Goal: Contribute content: Contribute content

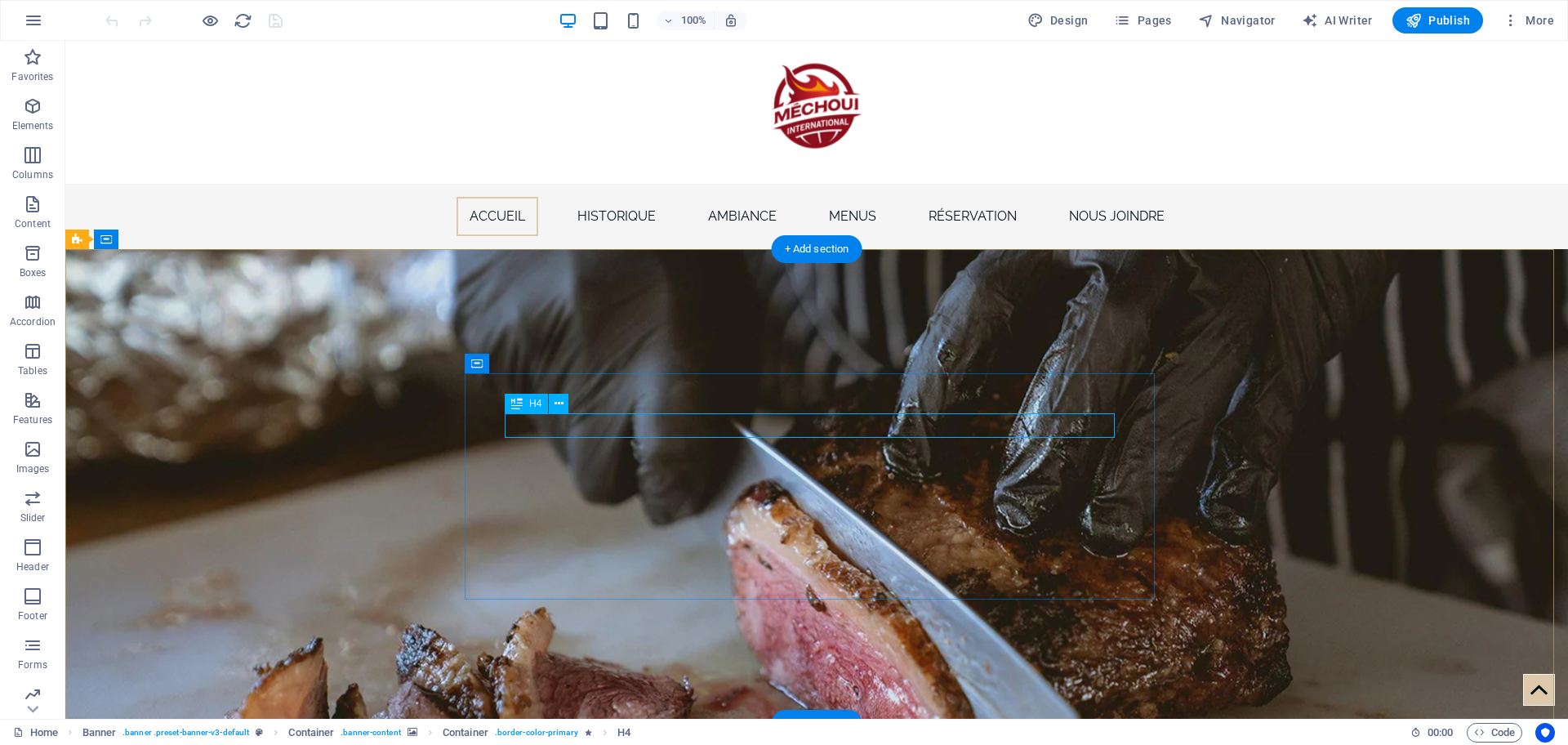
drag, startPoint x: 834, startPoint y: 422, endPoint x: 811, endPoint y: 423, distance: 23.0
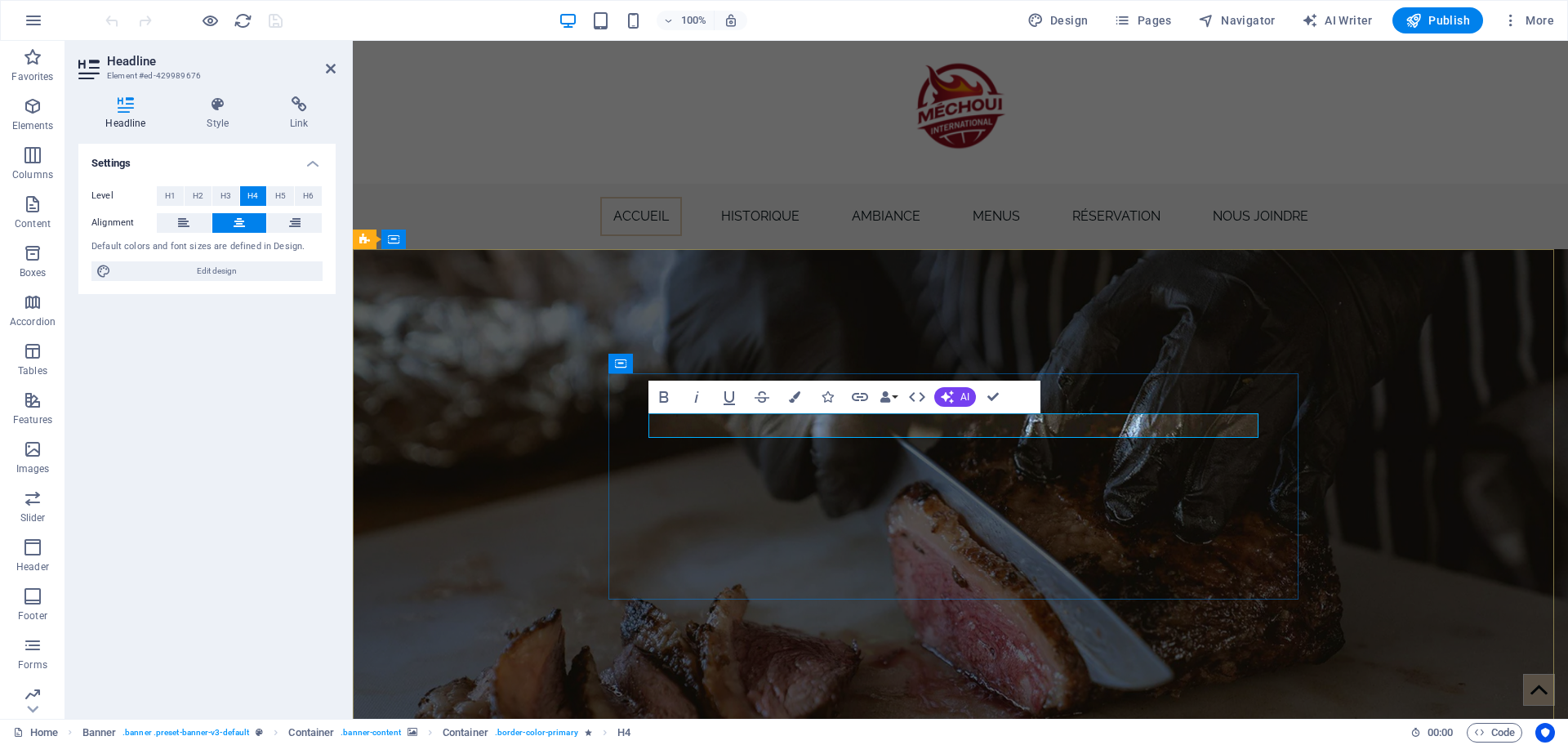
click at [1384, 404] on figure at bounding box center [961, 487] width 1215 height 475
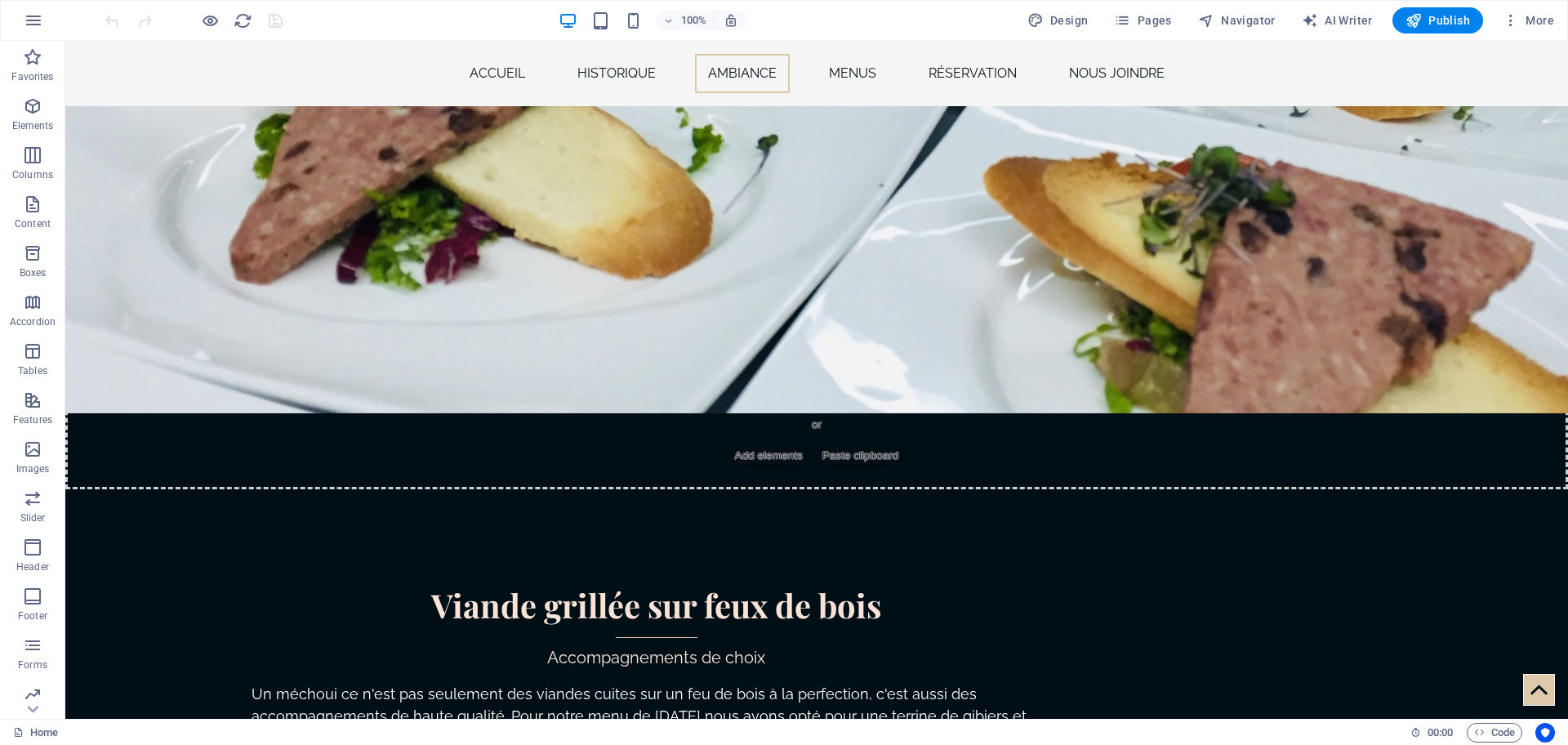
scroll to position [3921, 0]
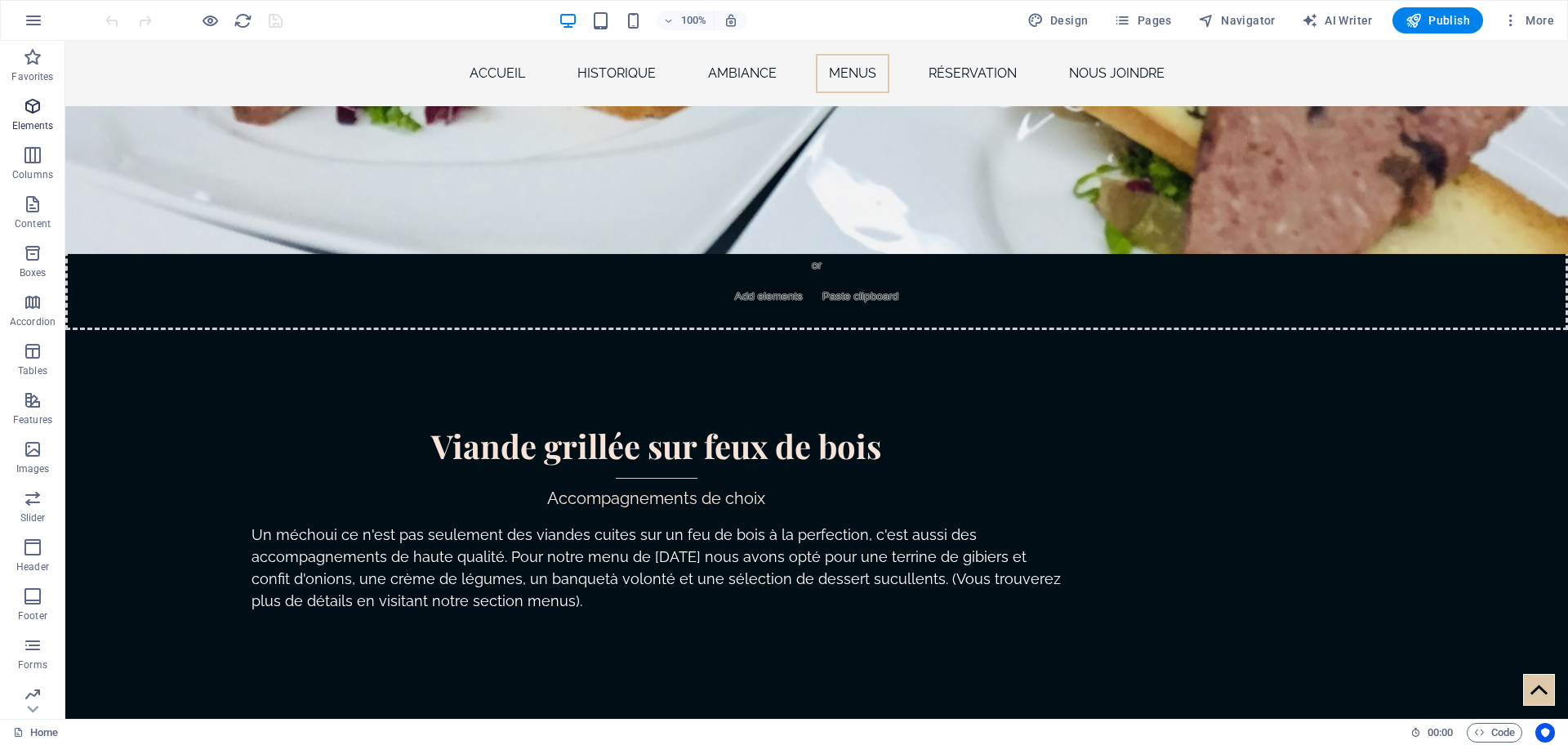
click at [28, 102] on icon "button" at bounding box center [32, 105] width 20 height 20
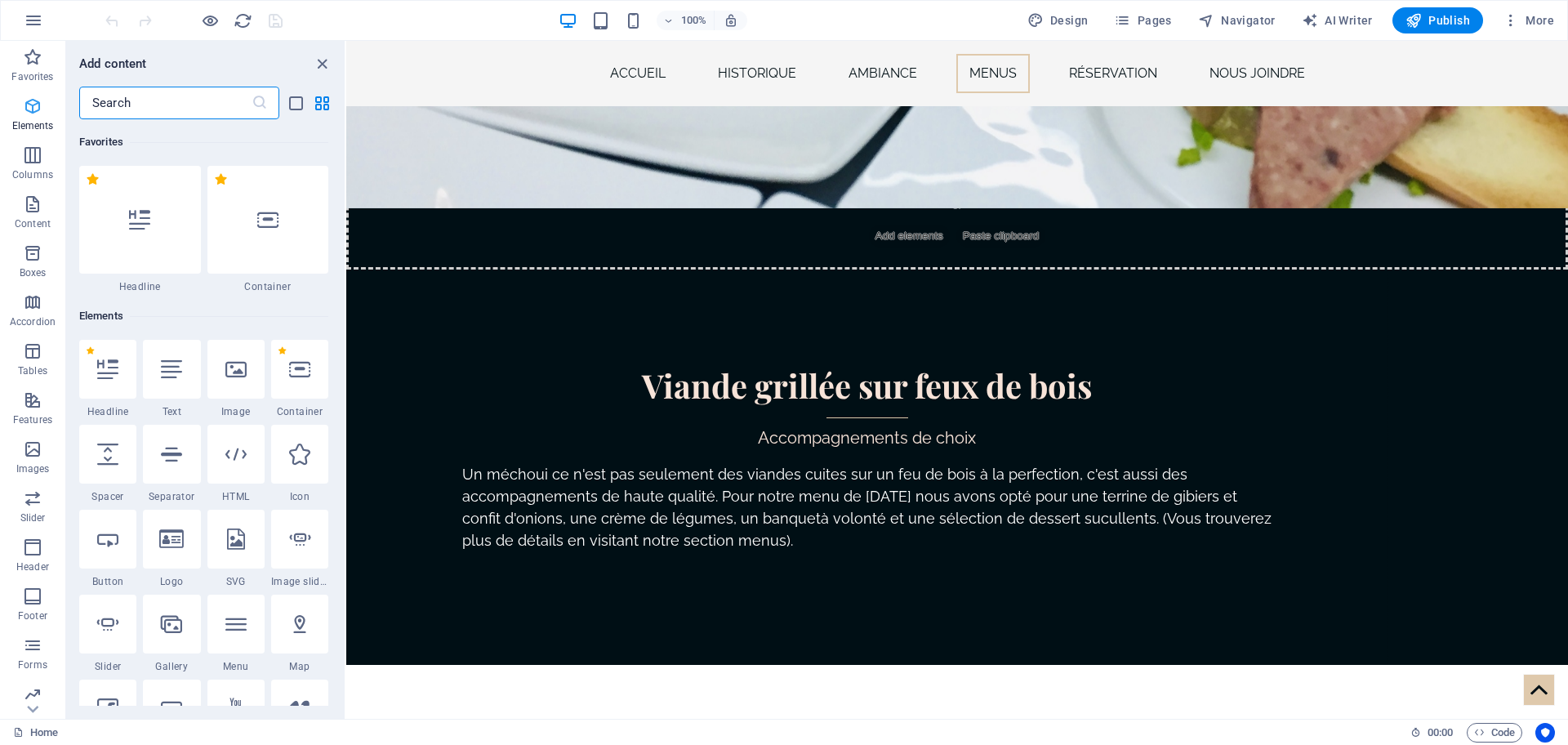
scroll to position [174, 0]
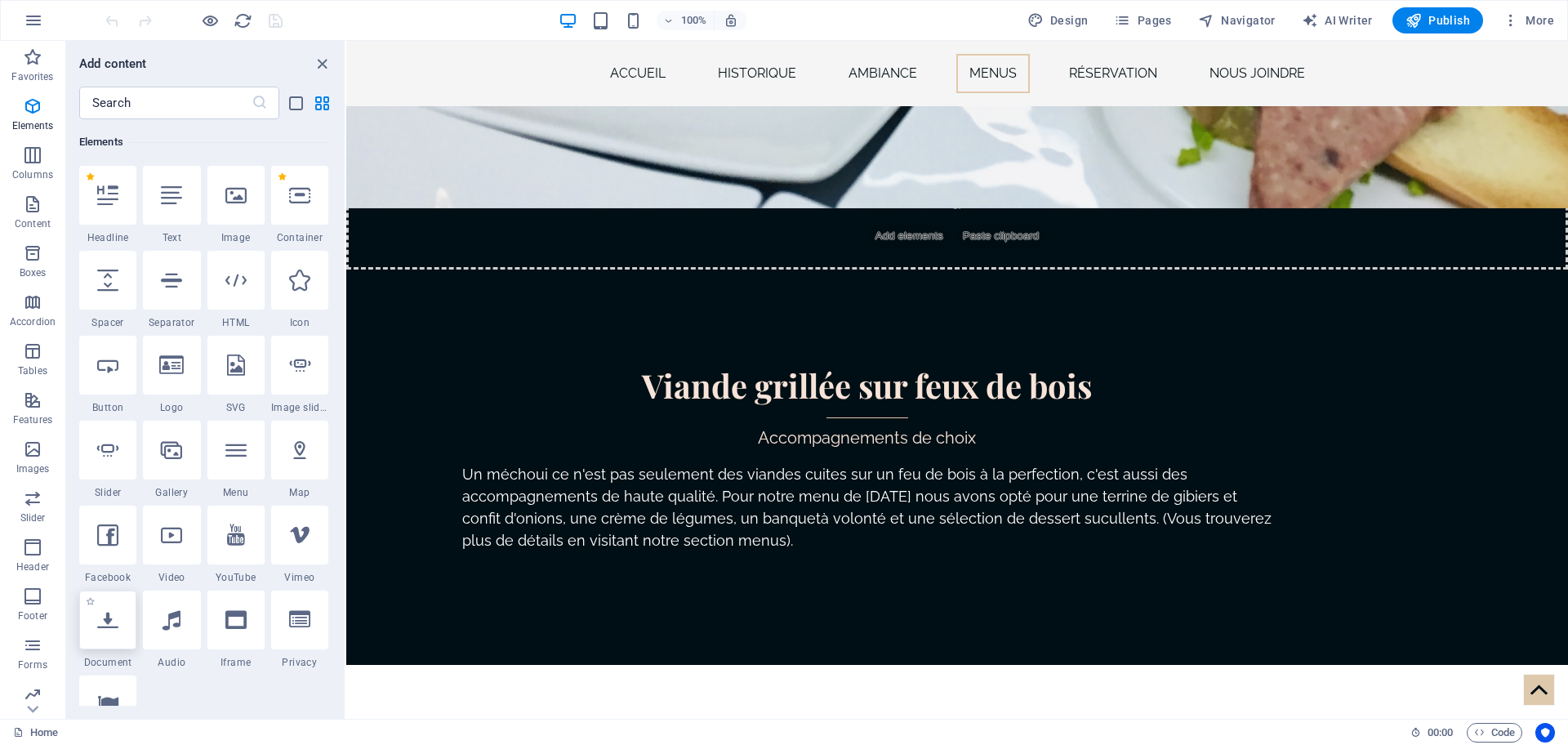
click at [101, 616] on icon at bounding box center [107, 620] width 22 height 22
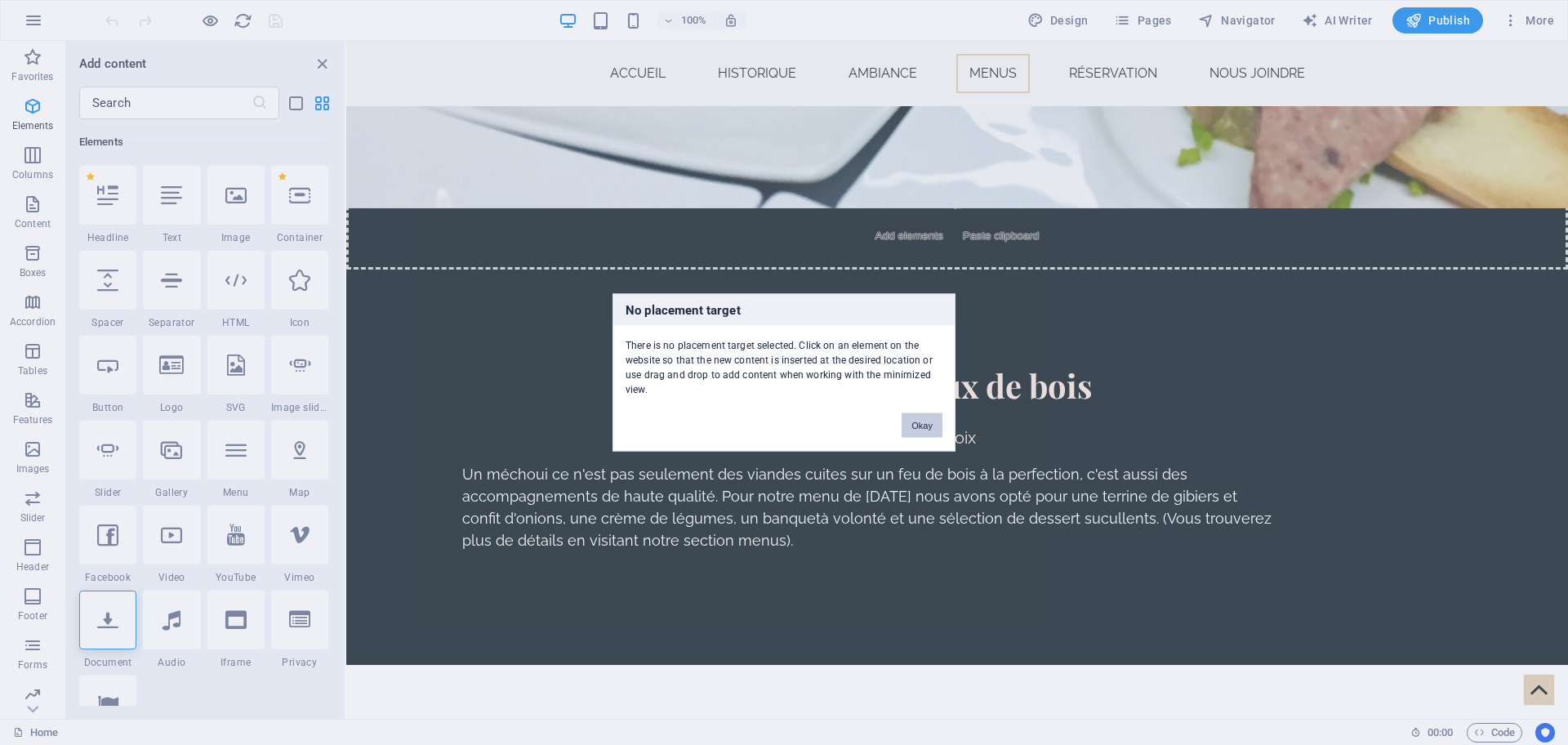
click at [920, 417] on button "Okay" at bounding box center [921, 426] width 40 height 24
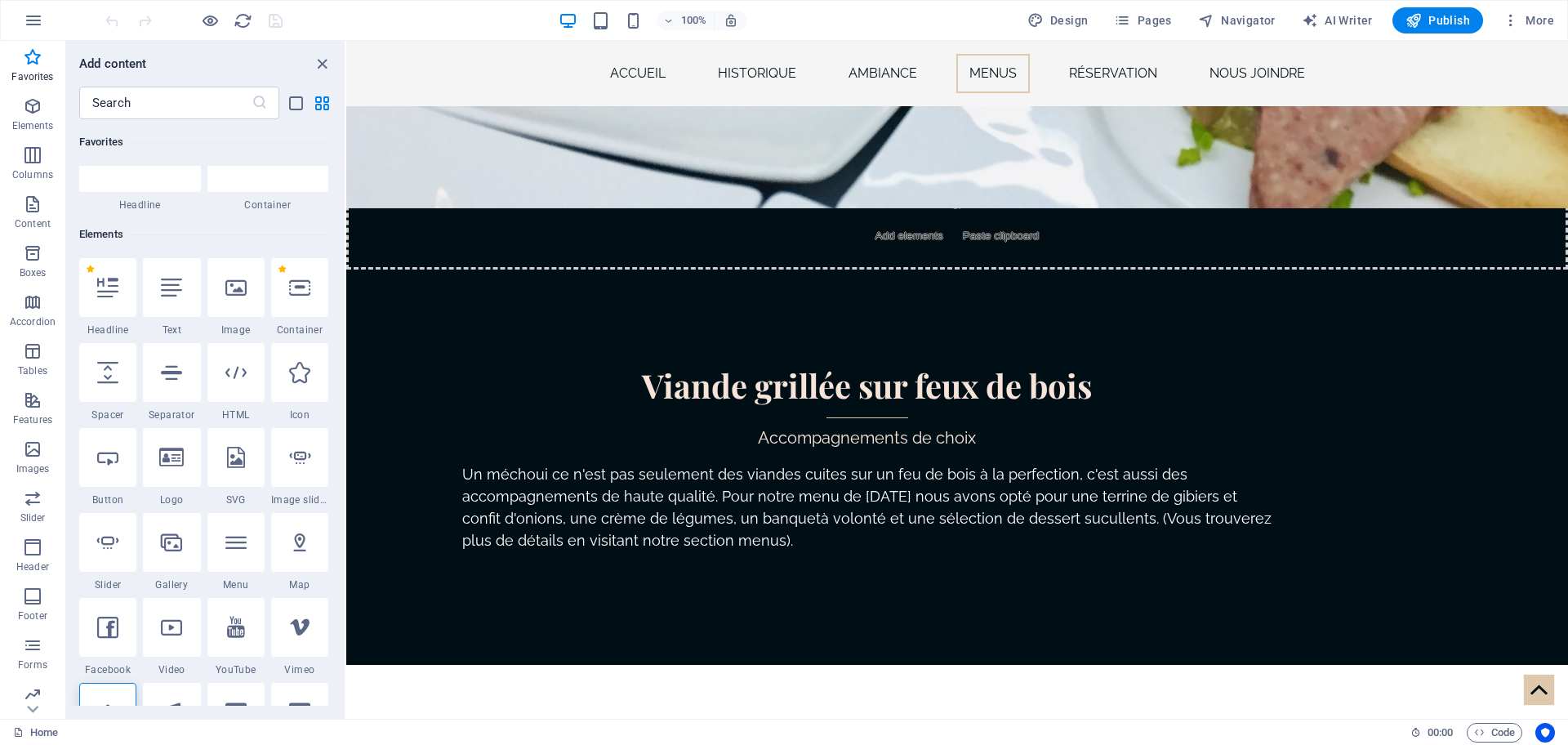
scroll to position [0, 0]
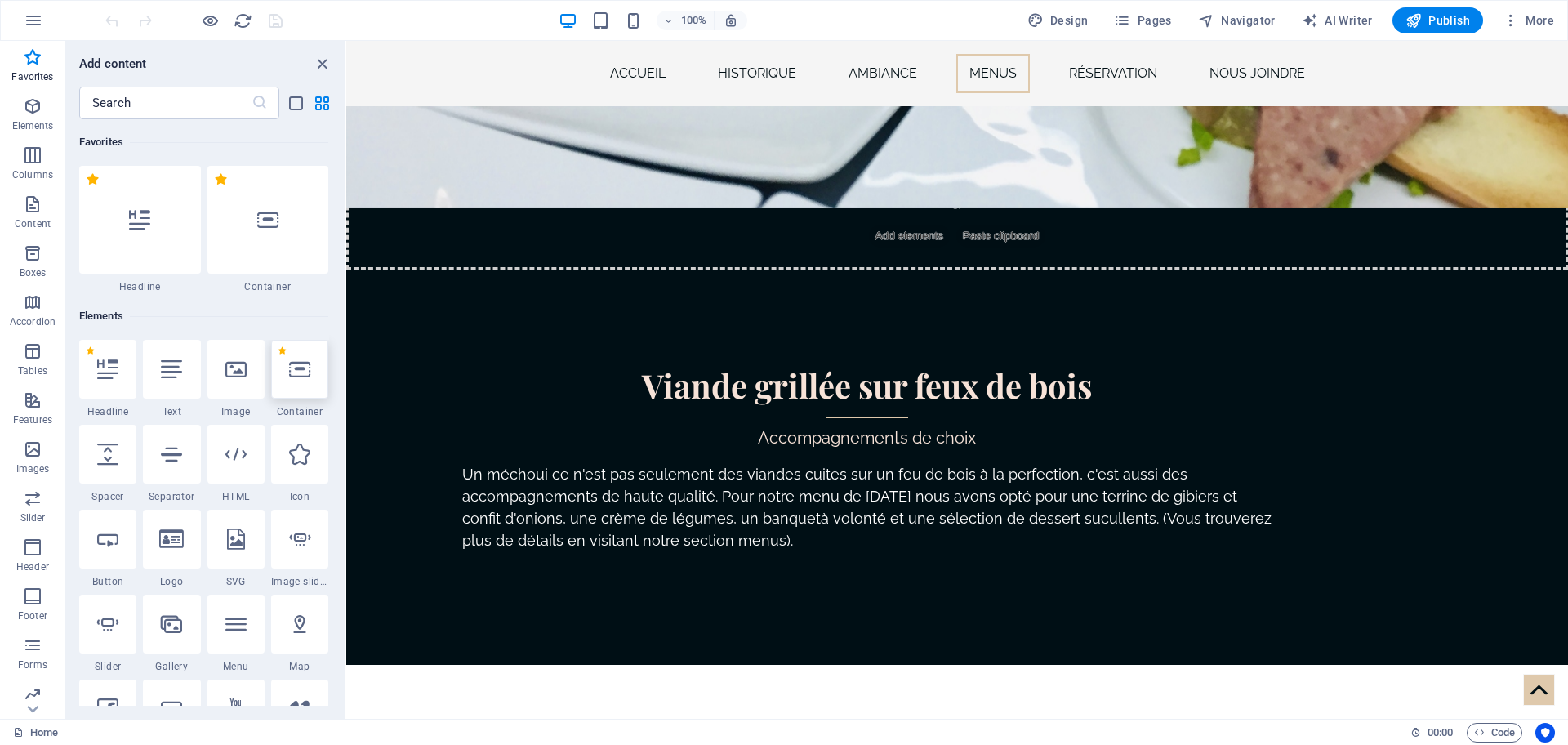
click at [295, 368] on icon at bounding box center [299, 369] width 22 height 22
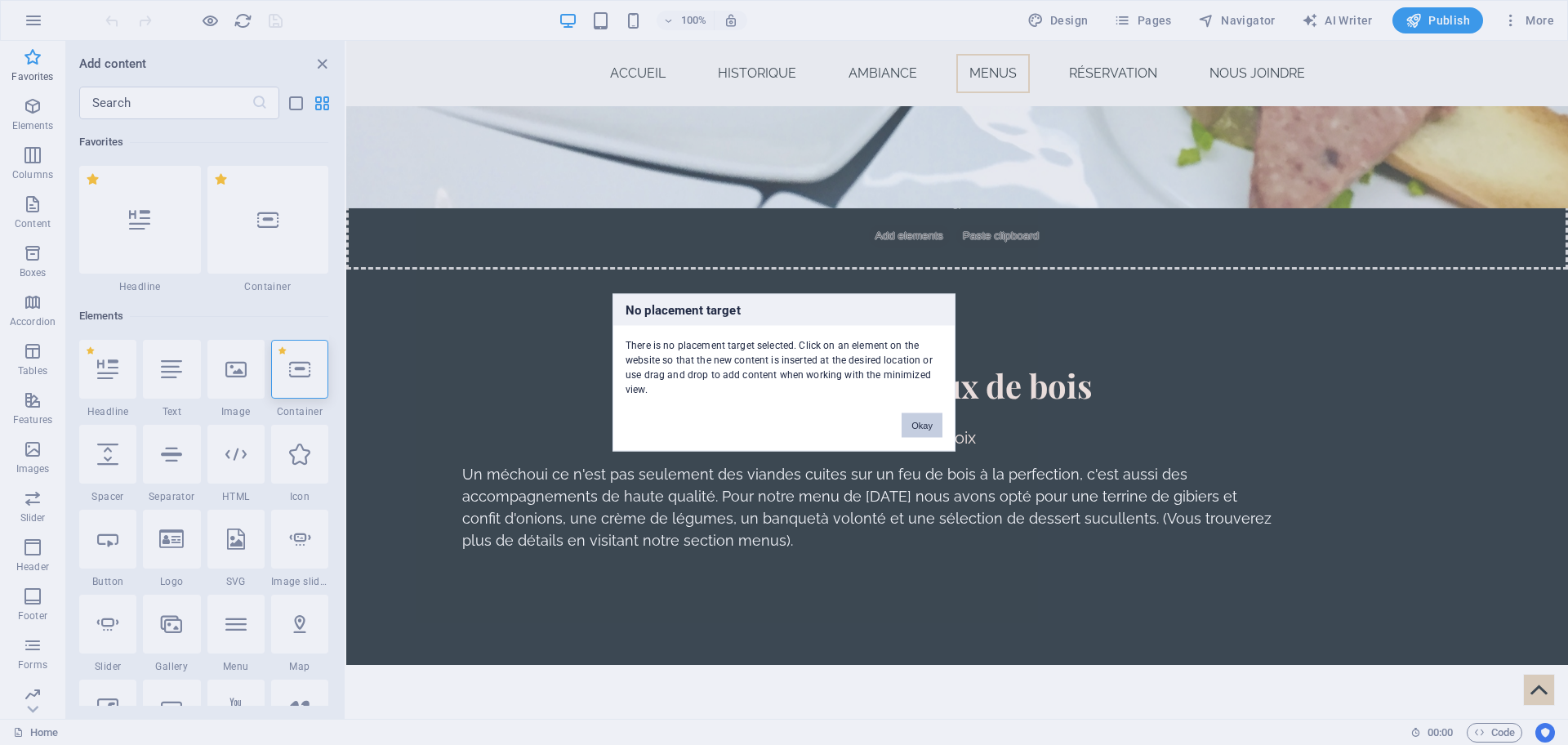
click at [918, 416] on button "Okay" at bounding box center [921, 426] width 40 height 24
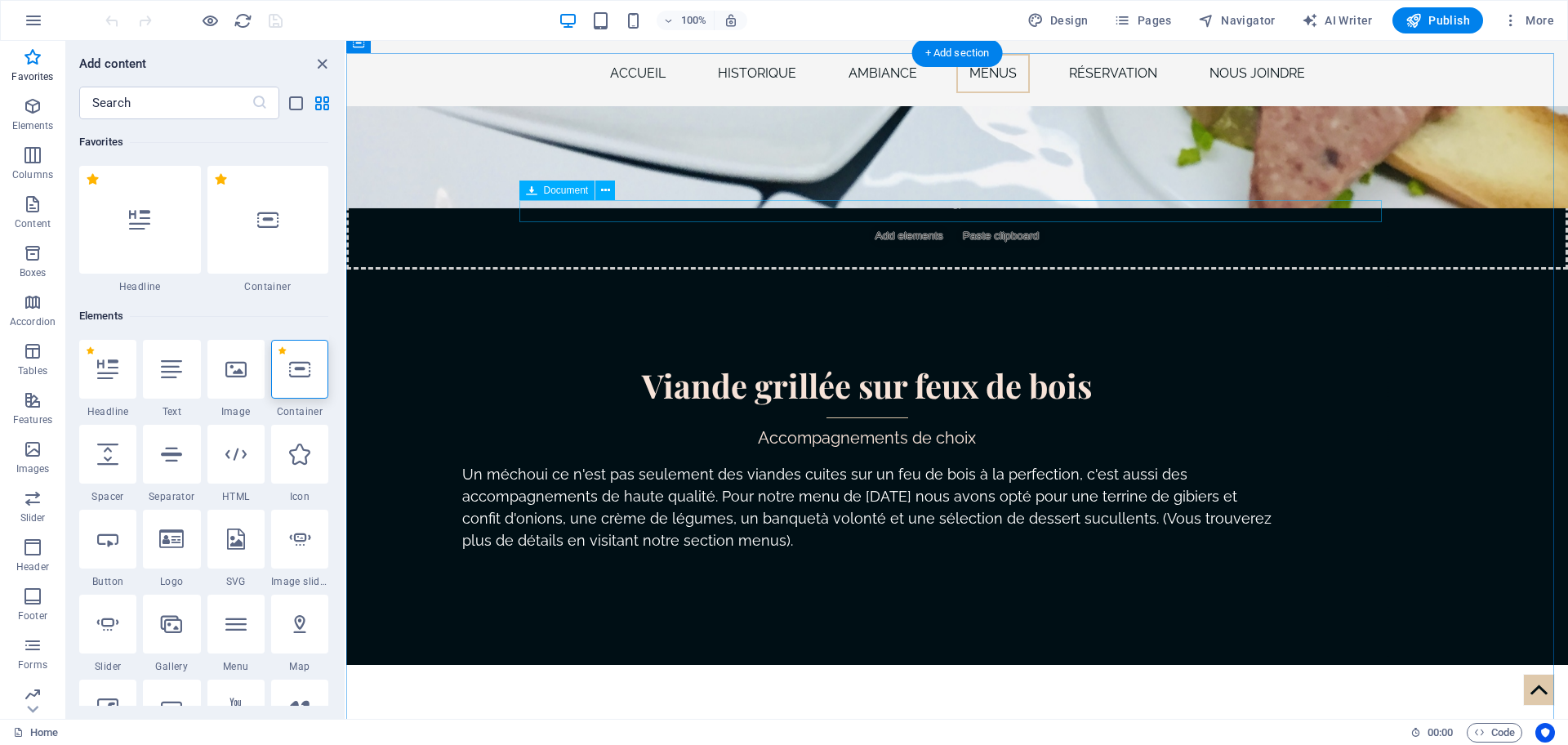
click at [606, 188] on icon at bounding box center [606, 190] width 9 height 17
click at [24, 21] on icon "button" at bounding box center [33, 20] width 20 height 20
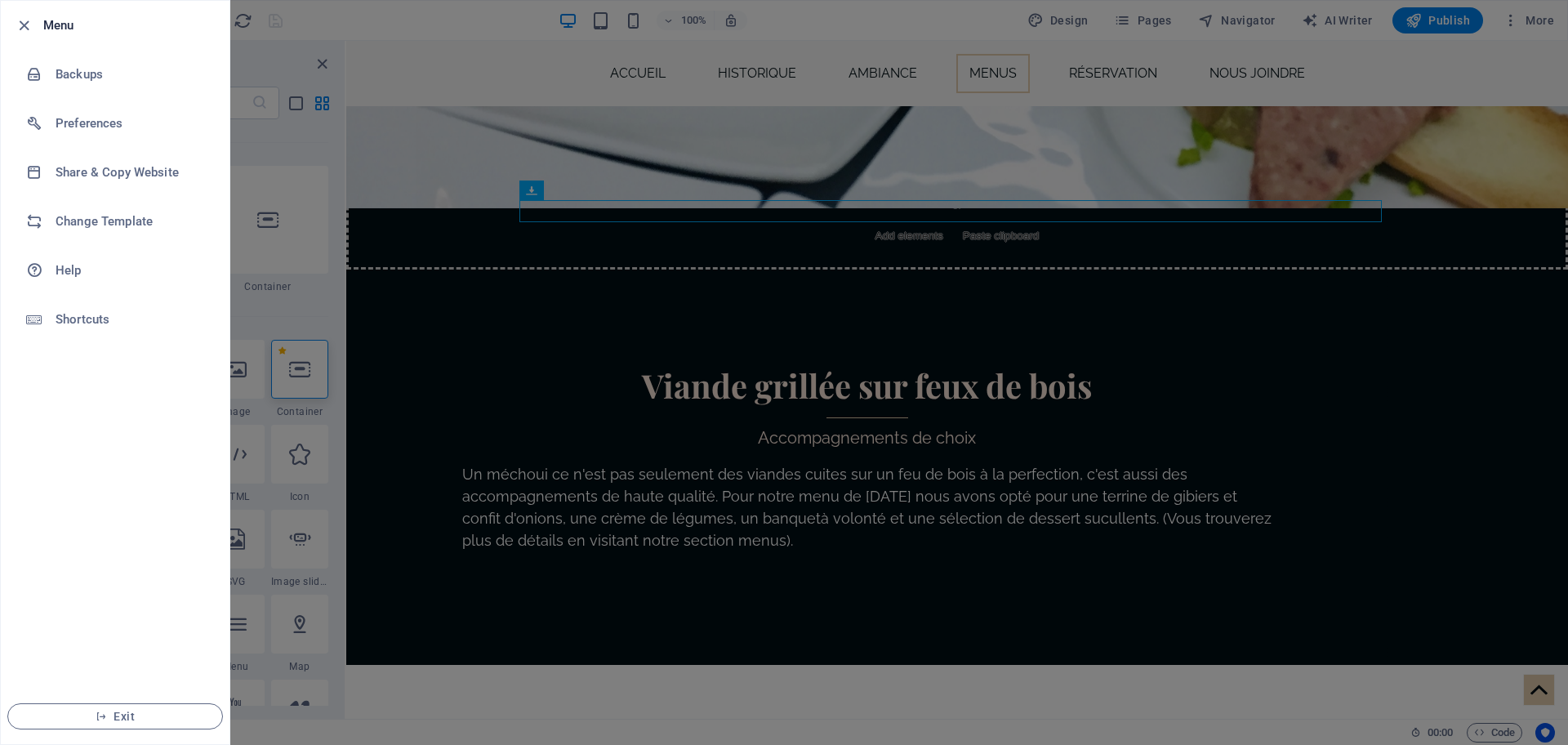
click at [464, 82] on div at bounding box center [784, 372] width 1568 height 745
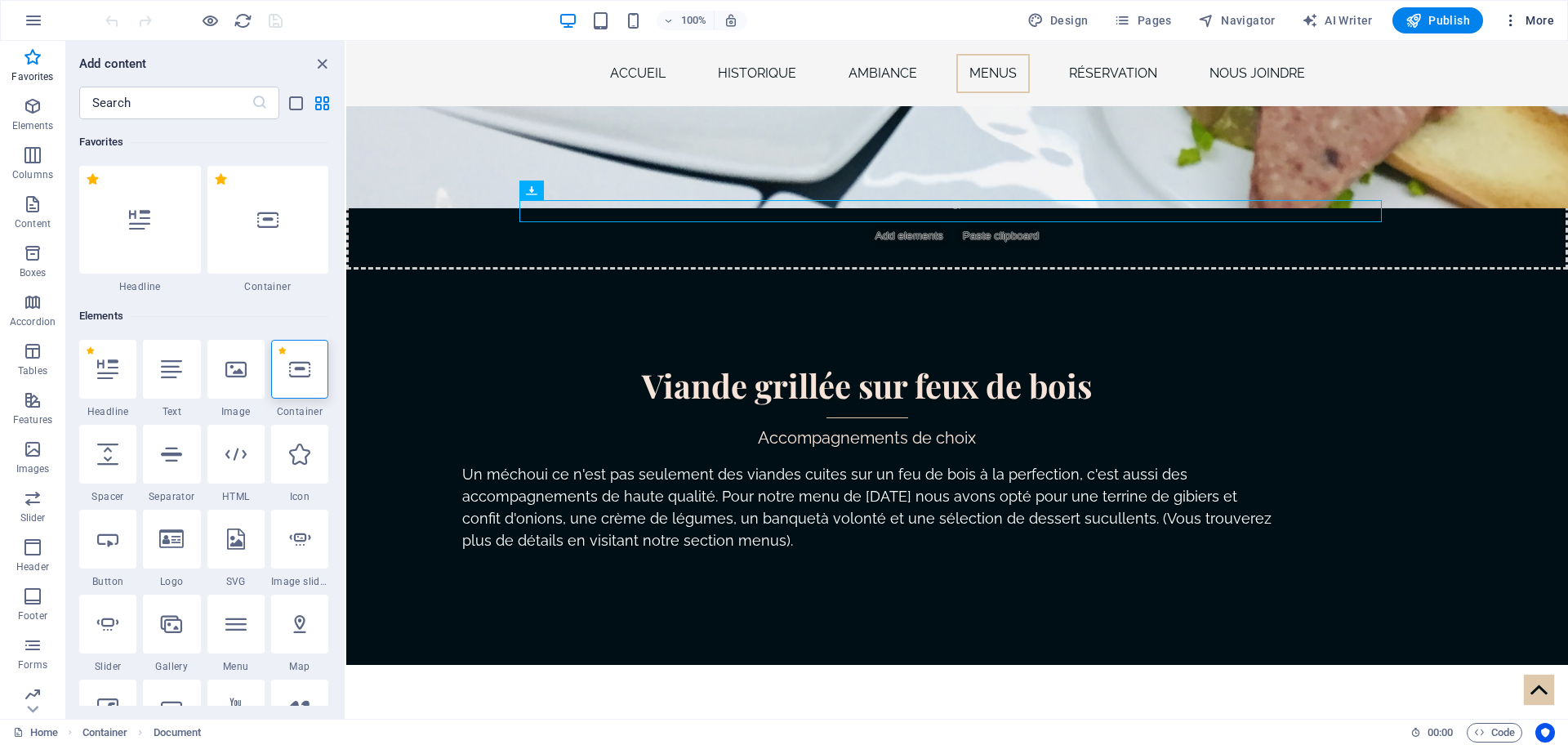
click at [1510, 18] on icon "button" at bounding box center [1511, 20] width 16 height 16
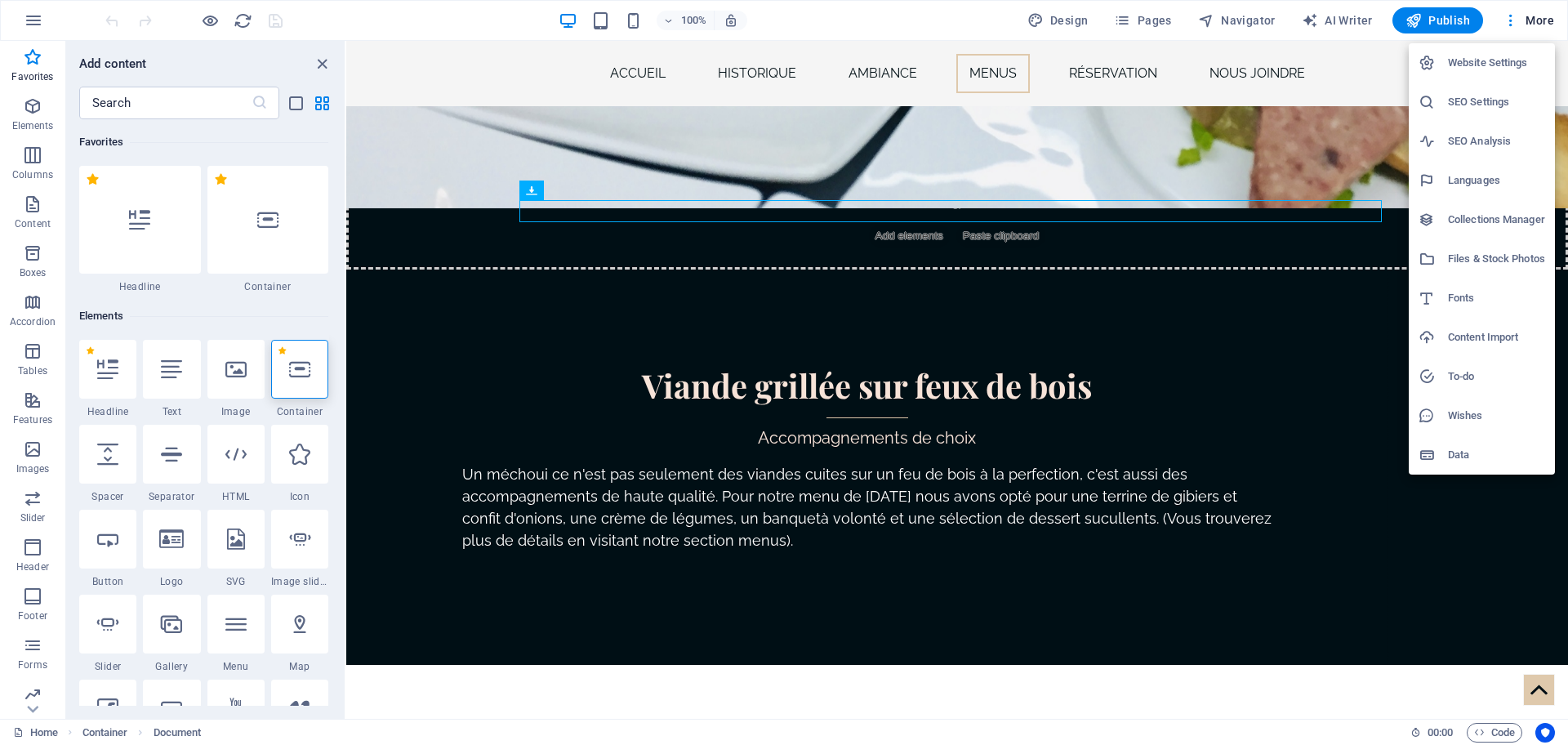
click at [1514, 15] on div at bounding box center [784, 372] width 1568 height 745
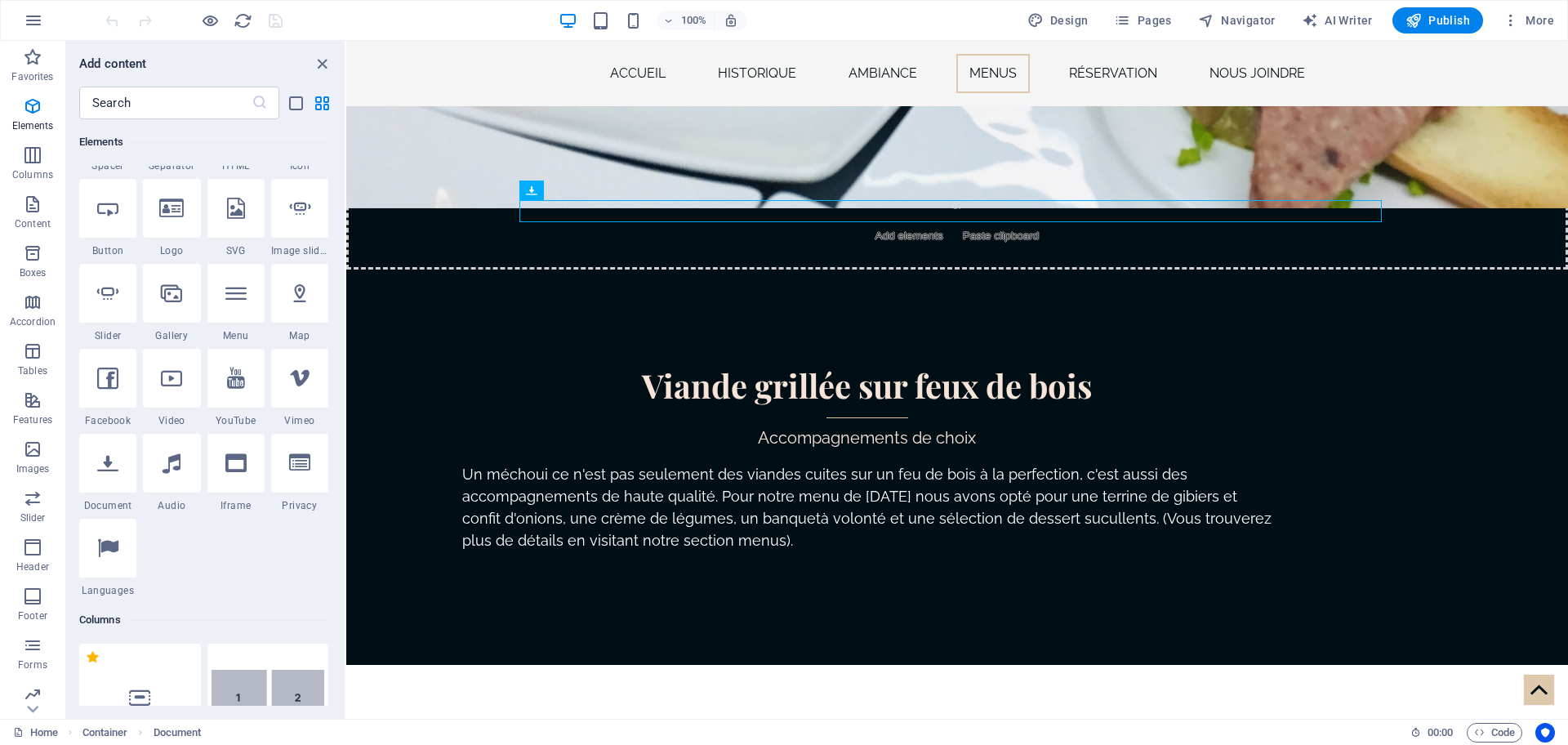
scroll to position [327, 0]
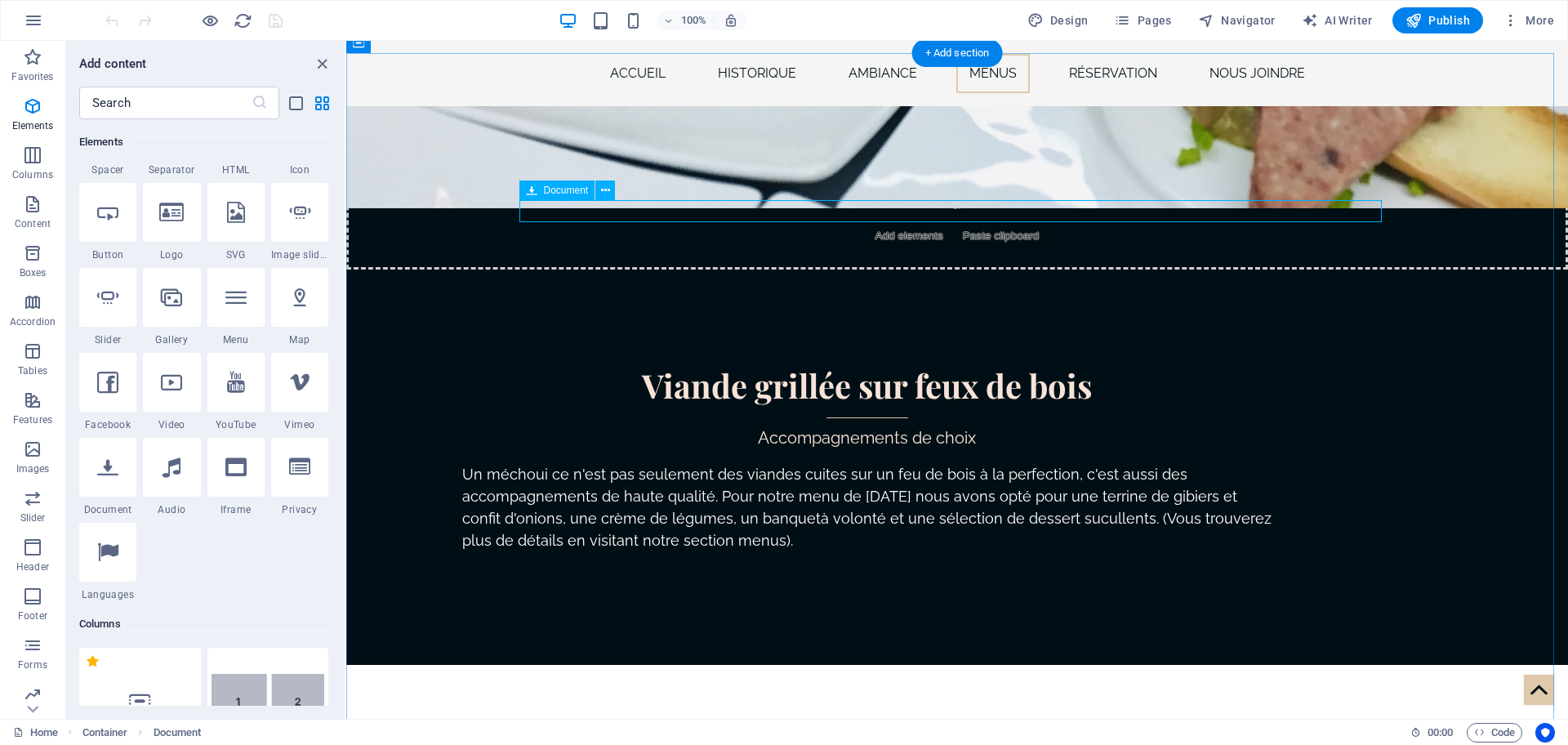
click at [105, 473] on icon at bounding box center [107, 467] width 22 height 22
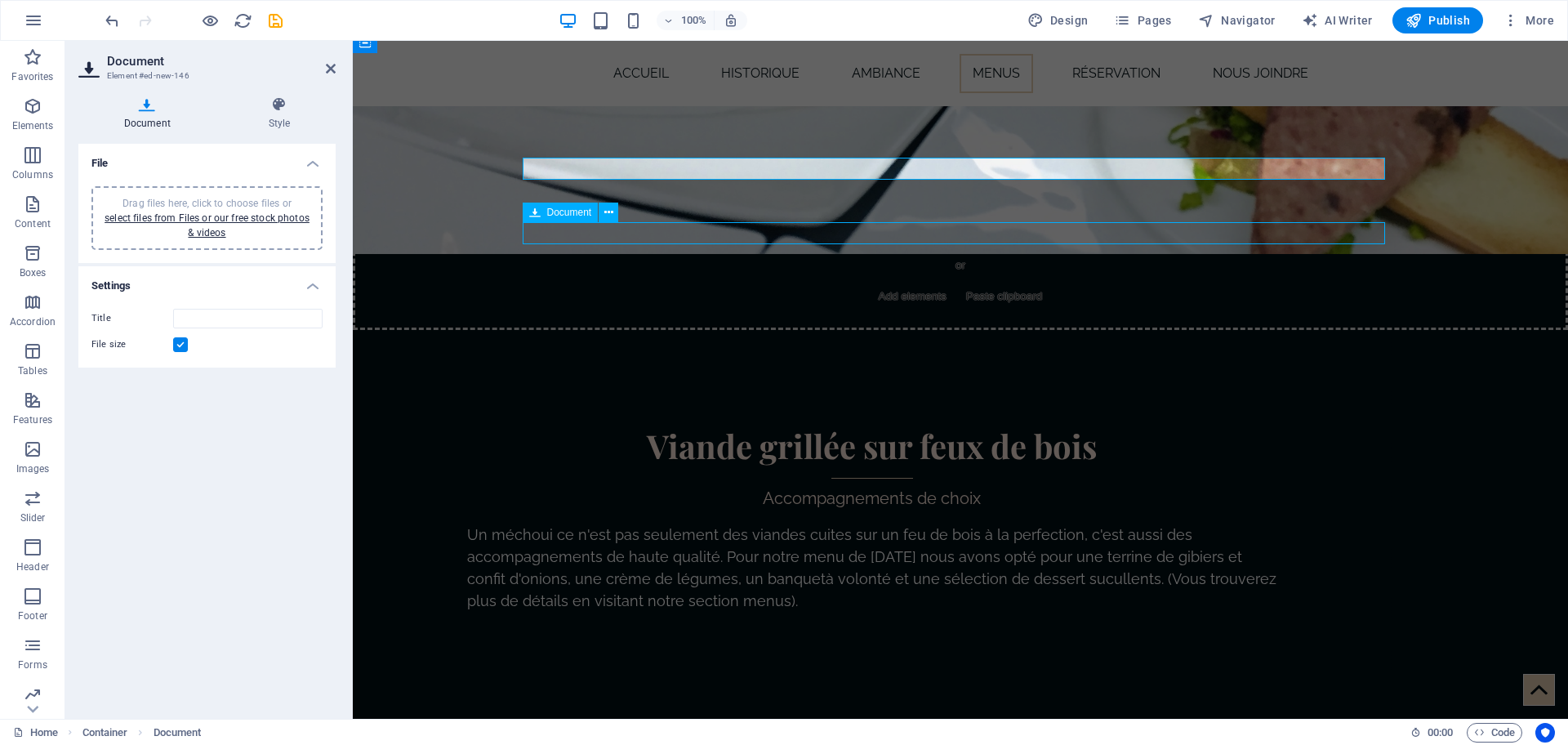
scroll to position [3964, 0]
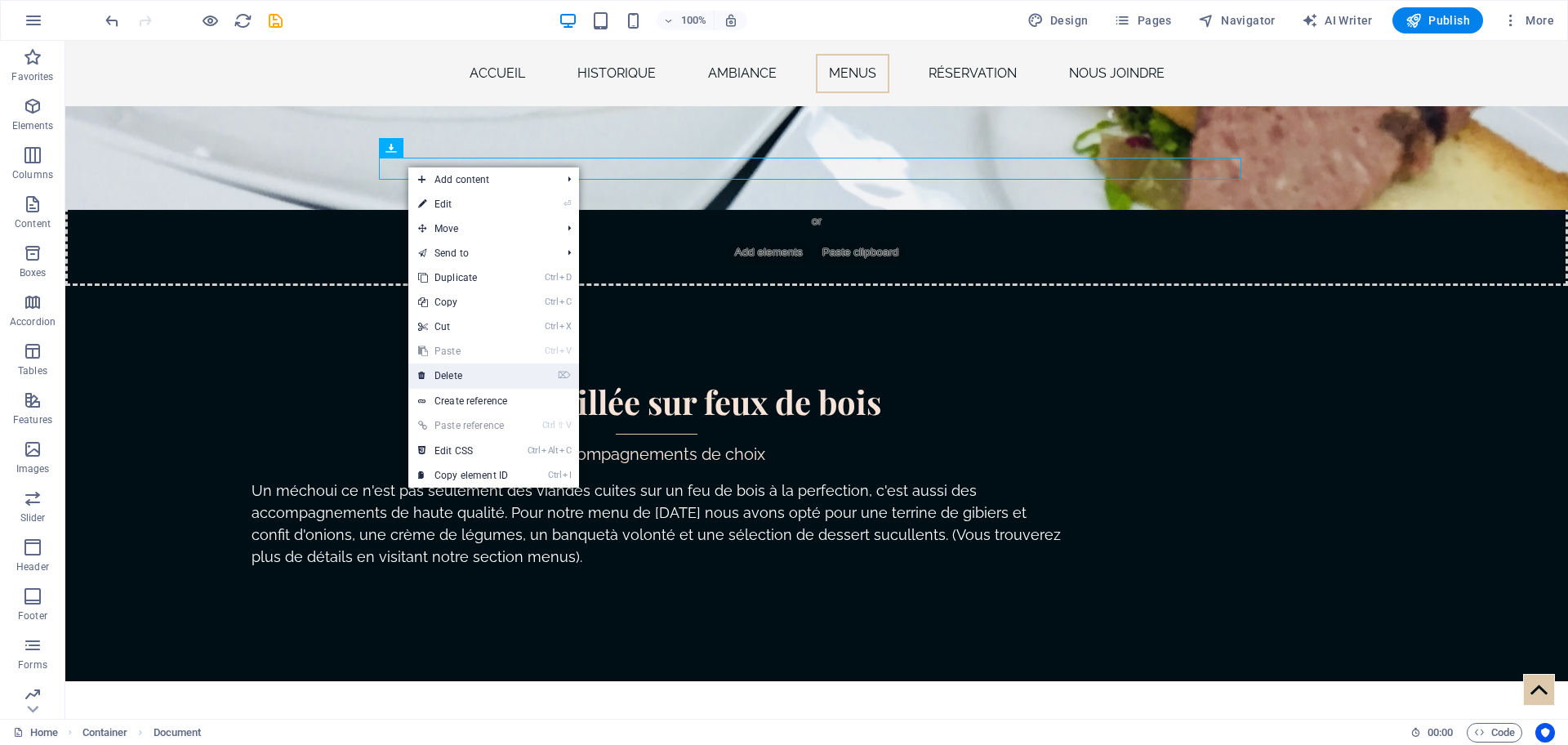
click at [456, 375] on link "⌦ Delete" at bounding box center [463, 376] width 109 height 24
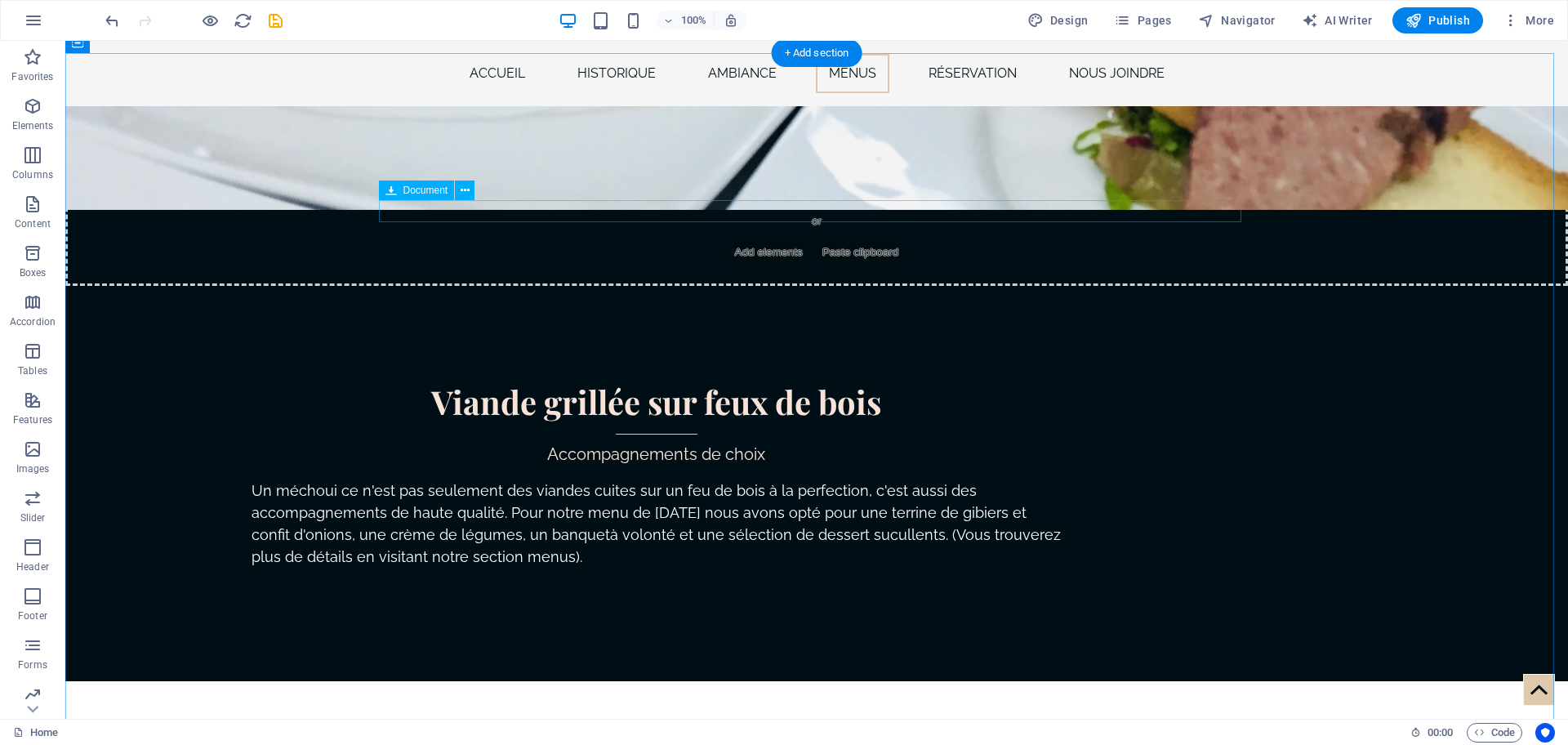
click at [463, 192] on icon at bounding box center [465, 190] width 9 height 17
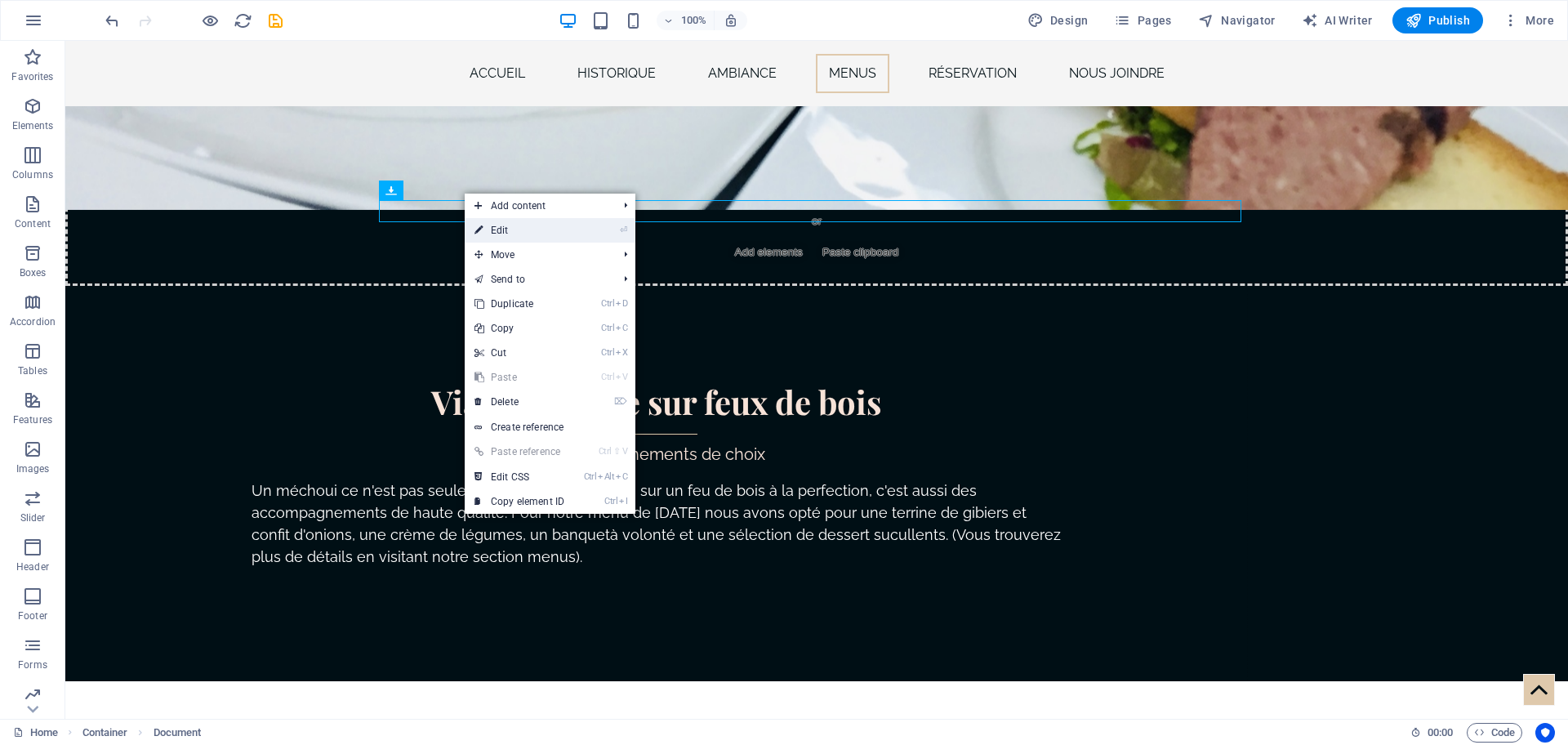
click at [502, 228] on link "⏎ Edit" at bounding box center [519, 231] width 109 height 24
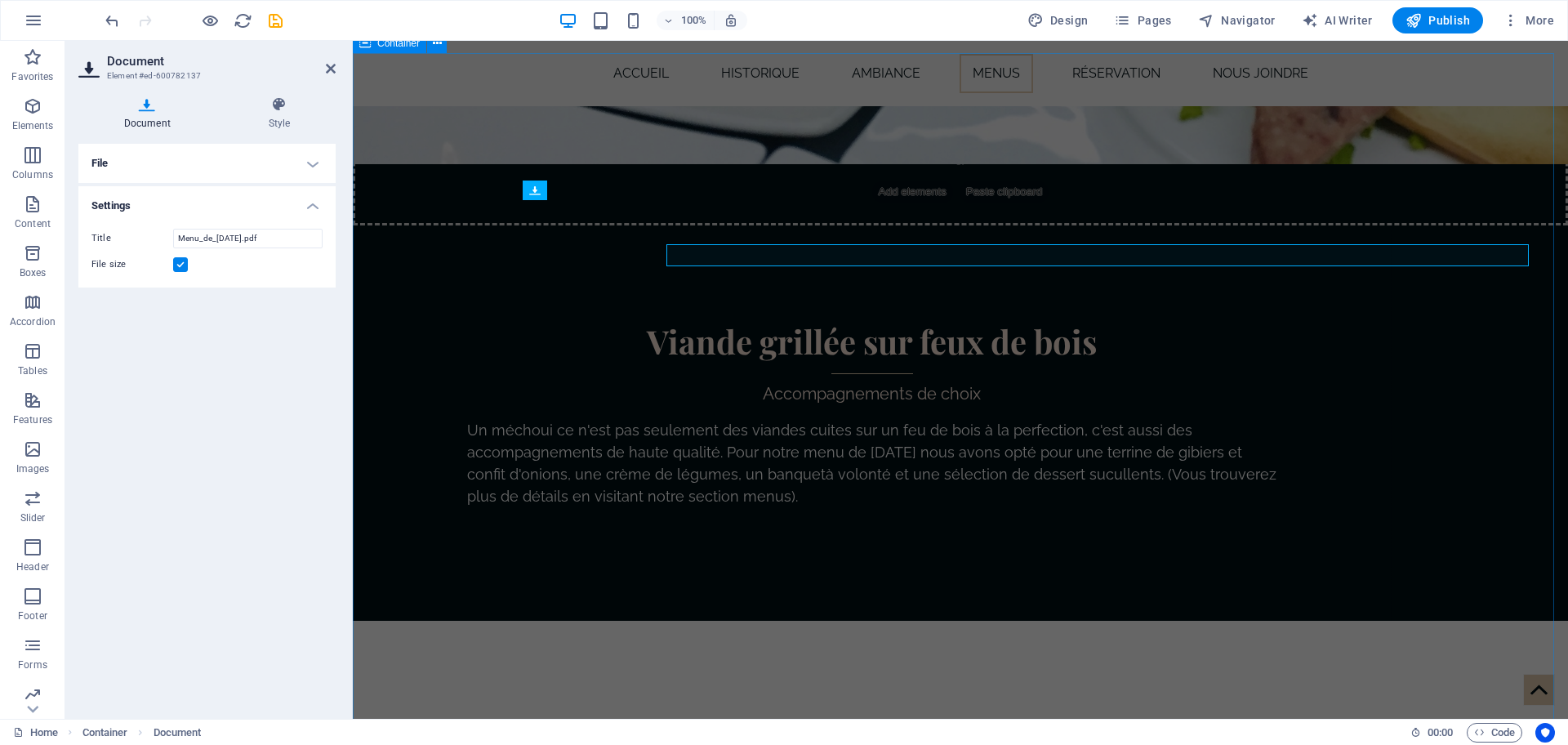
scroll to position [3921, 0]
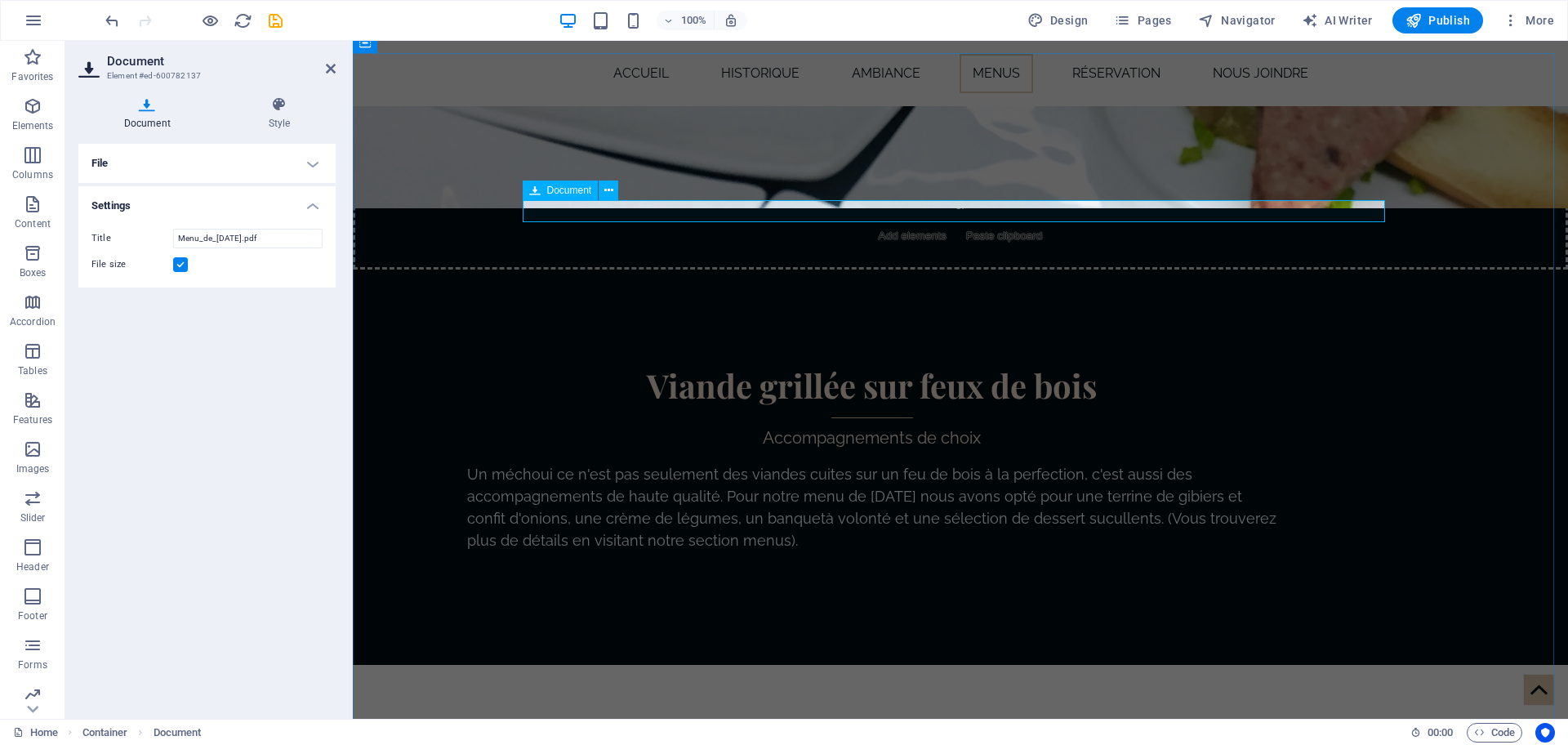
click at [533, 190] on icon at bounding box center [535, 190] width 11 height 20
click at [304, 160] on h4 "File" at bounding box center [206, 164] width 257 height 40
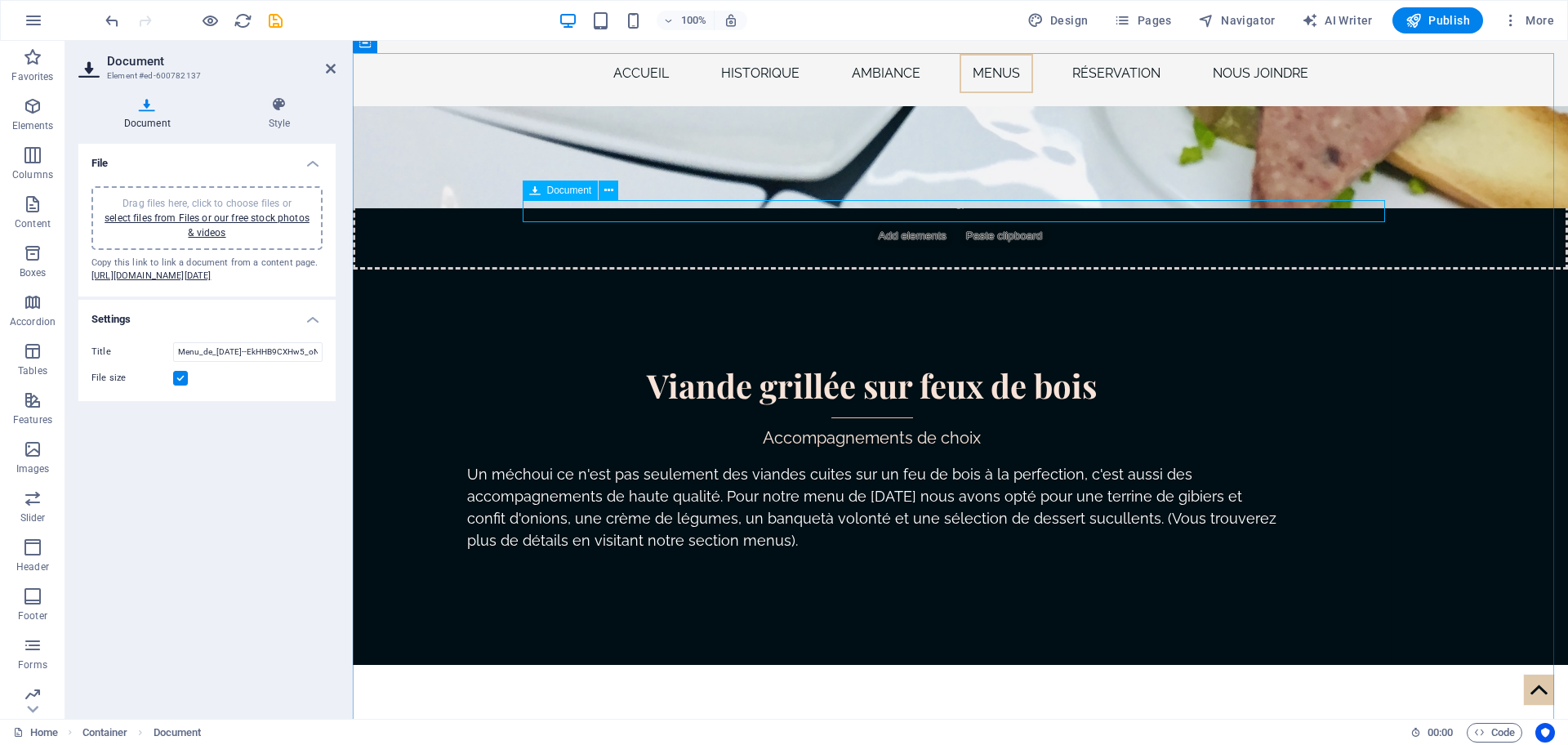
click at [607, 189] on icon at bounding box center [609, 190] width 9 height 17
click at [308, 362] on input "Menu_de_[DATE]--EkHHB9CXHw5_oNxWvgClA.pdf" at bounding box center [248, 351] width 150 height 20
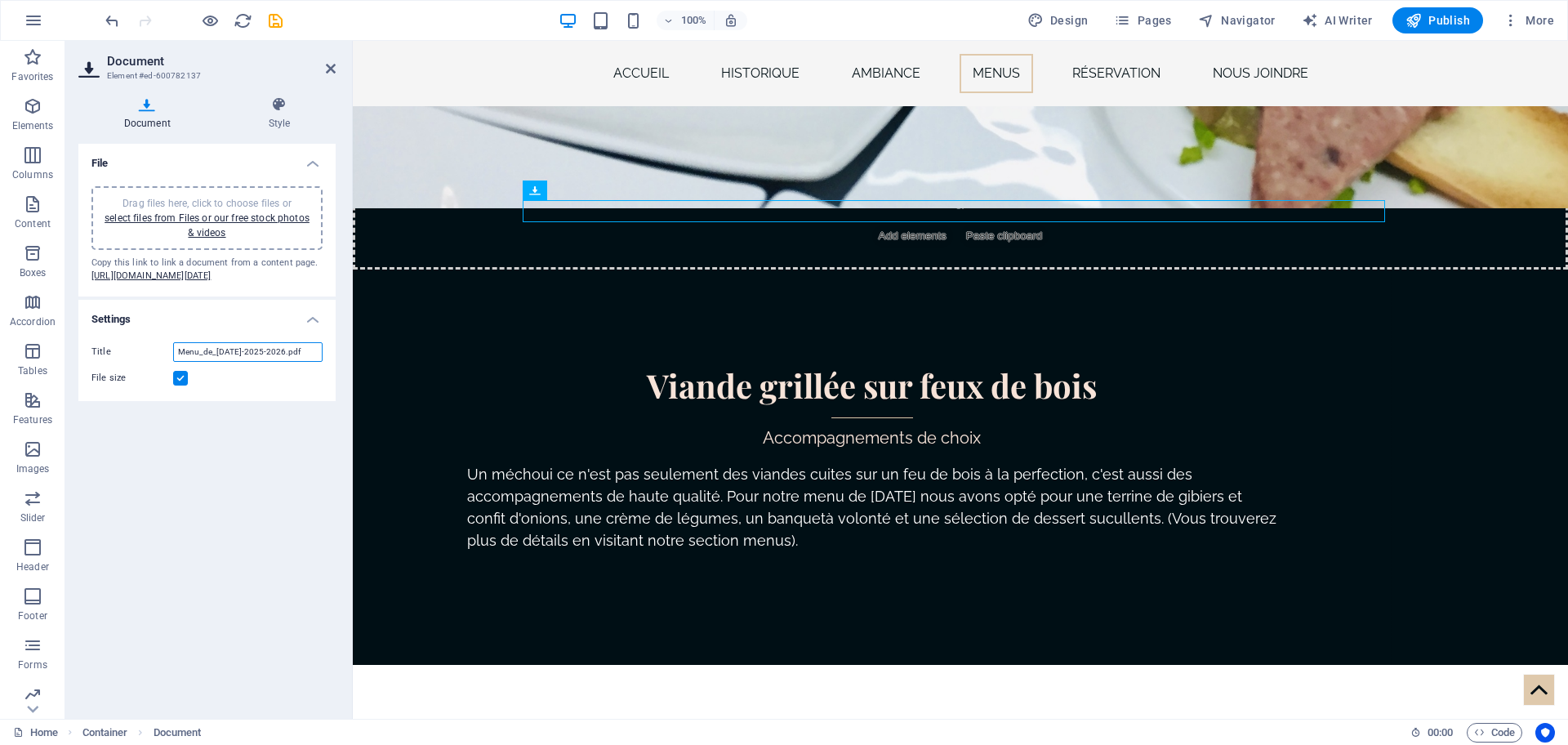
type input "Menu_de_[DATE]-2025-2026.pdf"
click at [209, 529] on div "File Drag files here, click to choose files or select files from Files or our f…" at bounding box center [206, 425] width 257 height 562
click at [1443, 19] on span "Publish" at bounding box center [1437, 20] width 65 height 16
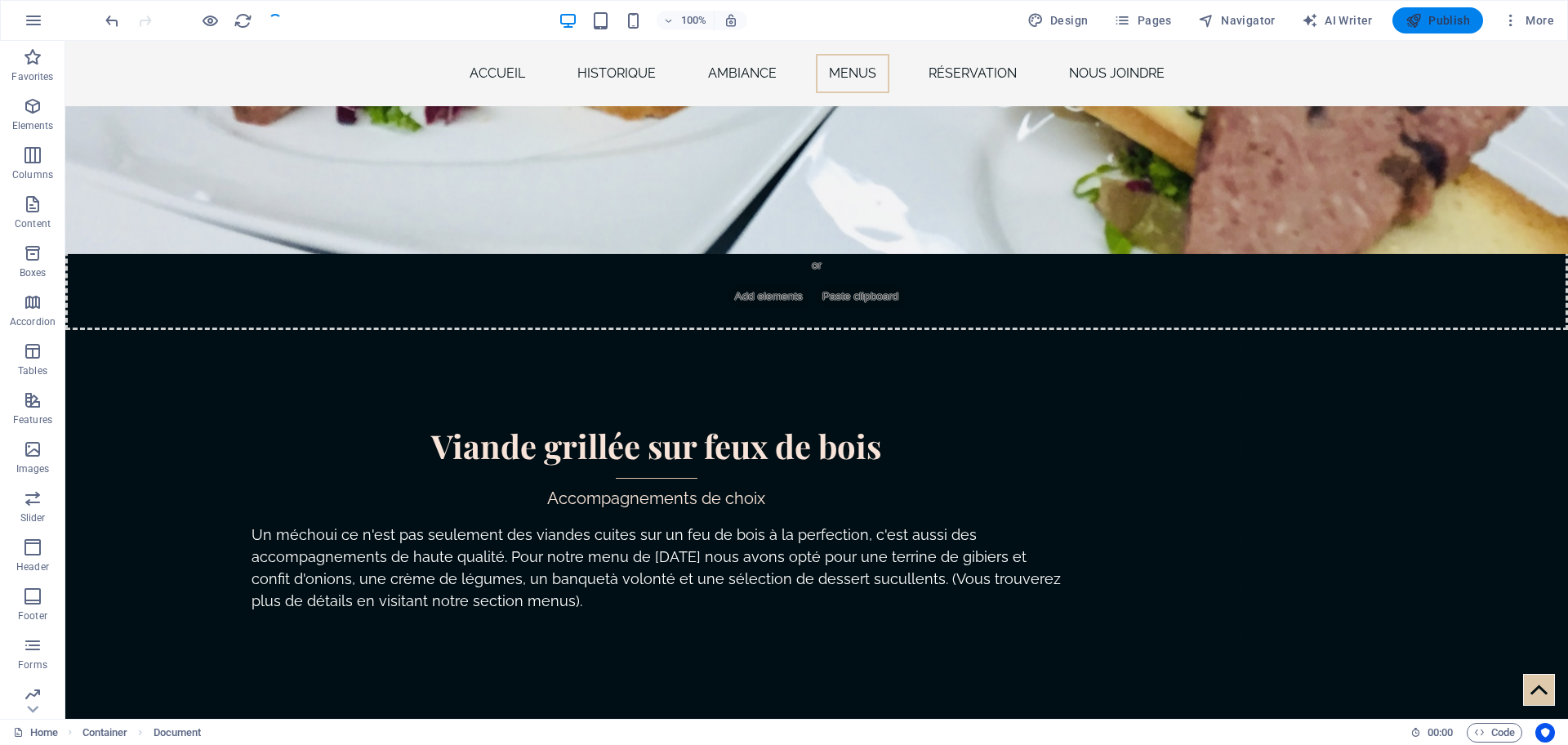
checkbox input "false"
